Goal: Find specific page/section: Find specific page/section

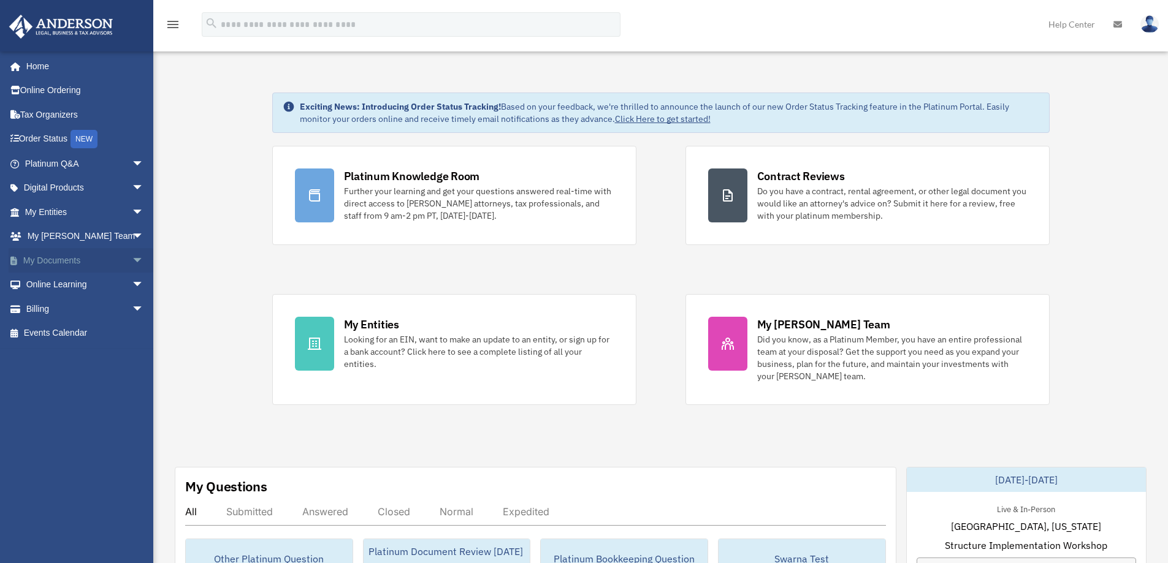
click at [132, 259] on span "arrow_drop_down" at bounding box center [144, 260] width 25 height 25
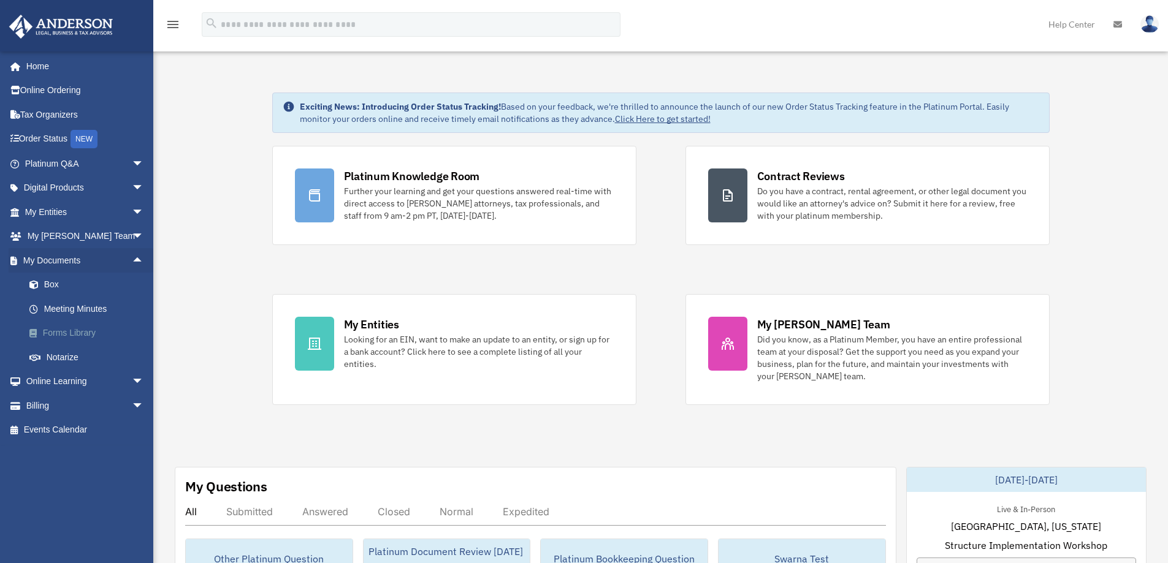
click at [99, 327] on link "Forms Library" at bounding box center [89, 333] width 145 height 25
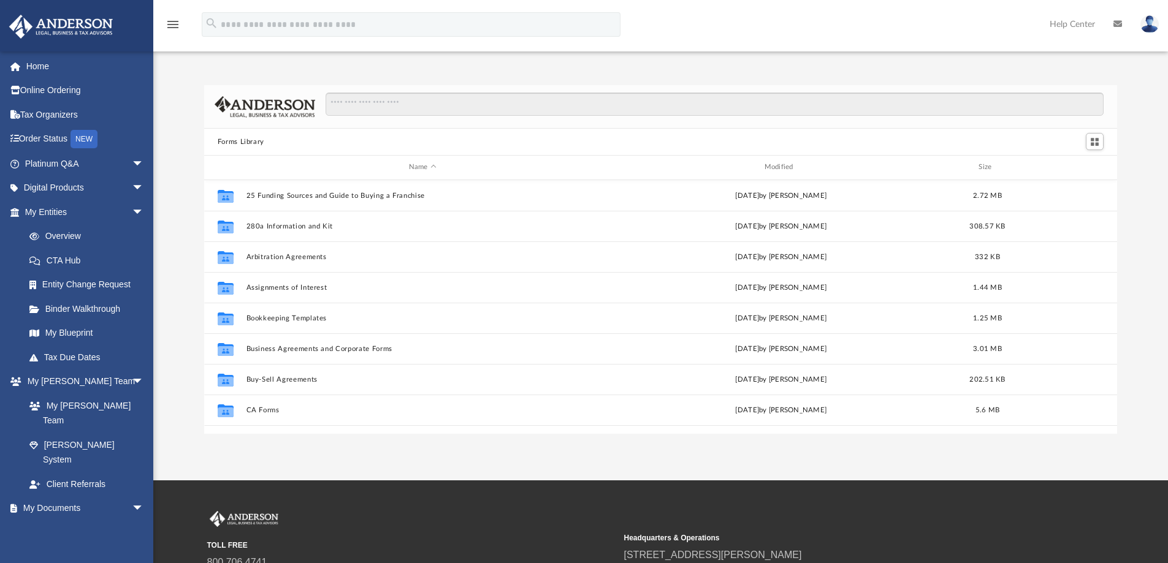
scroll to position [270, 903]
click at [371, 108] on input "Search files and folders" at bounding box center [714, 104] width 778 height 23
type input "**********"
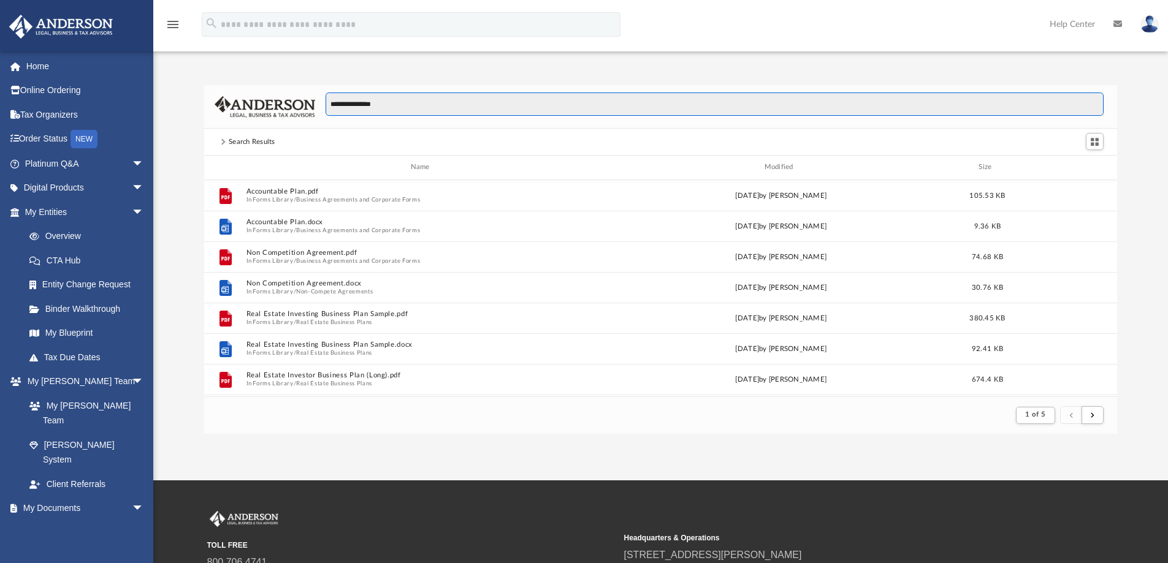
scroll to position [232, 903]
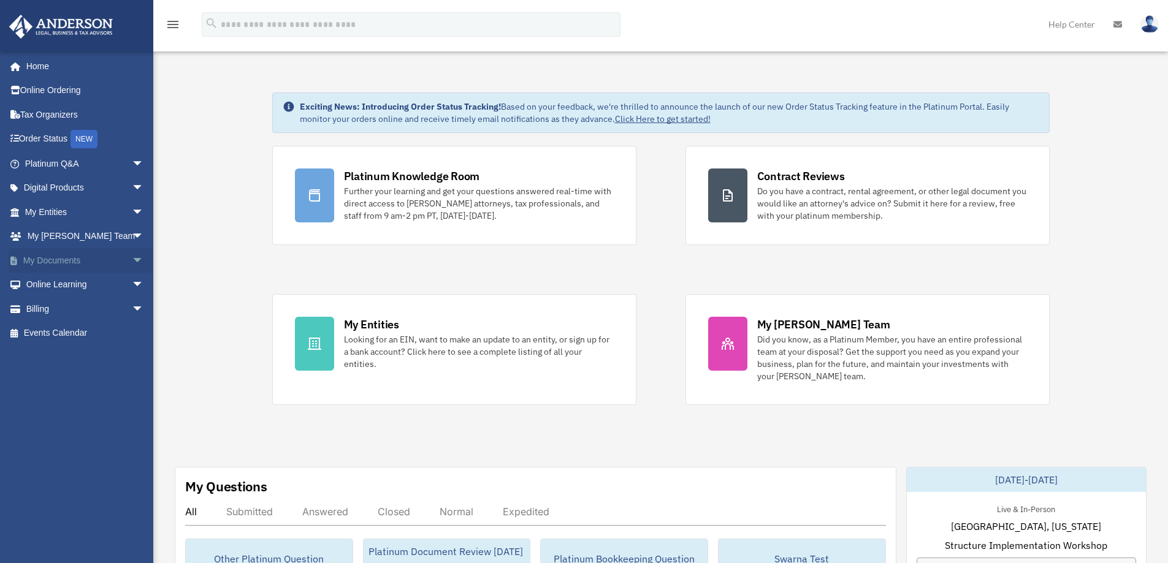
drag, startPoint x: 76, startPoint y: 260, endPoint x: 82, endPoint y: 265, distance: 7.8
click at [76, 260] on link "My Documents arrow_drop_down" at bounding box center [86, 260] width 154 height 25
click at [101, 260] on link "My Documents arrow_drop_down" at bounding box center [86, 260] width 154 height 25
click at [132, 262] on span "arrow_drop_down" at bounding box center [144, 260] width 25 height 25
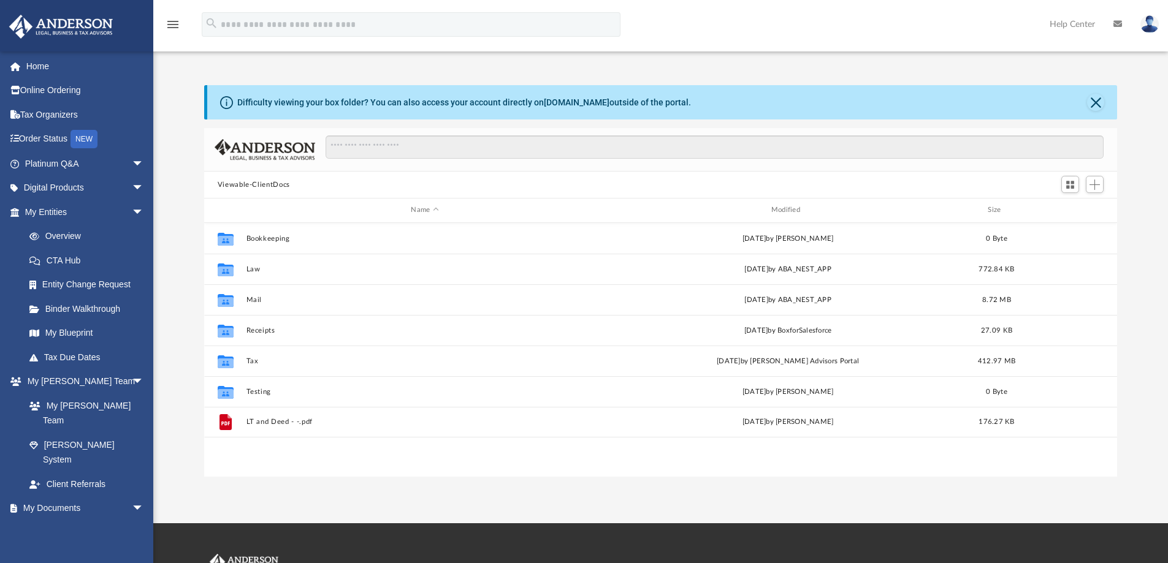
scroll to position [270, 903]
